Goal: Information Seeking & Learning: Learn about a topic

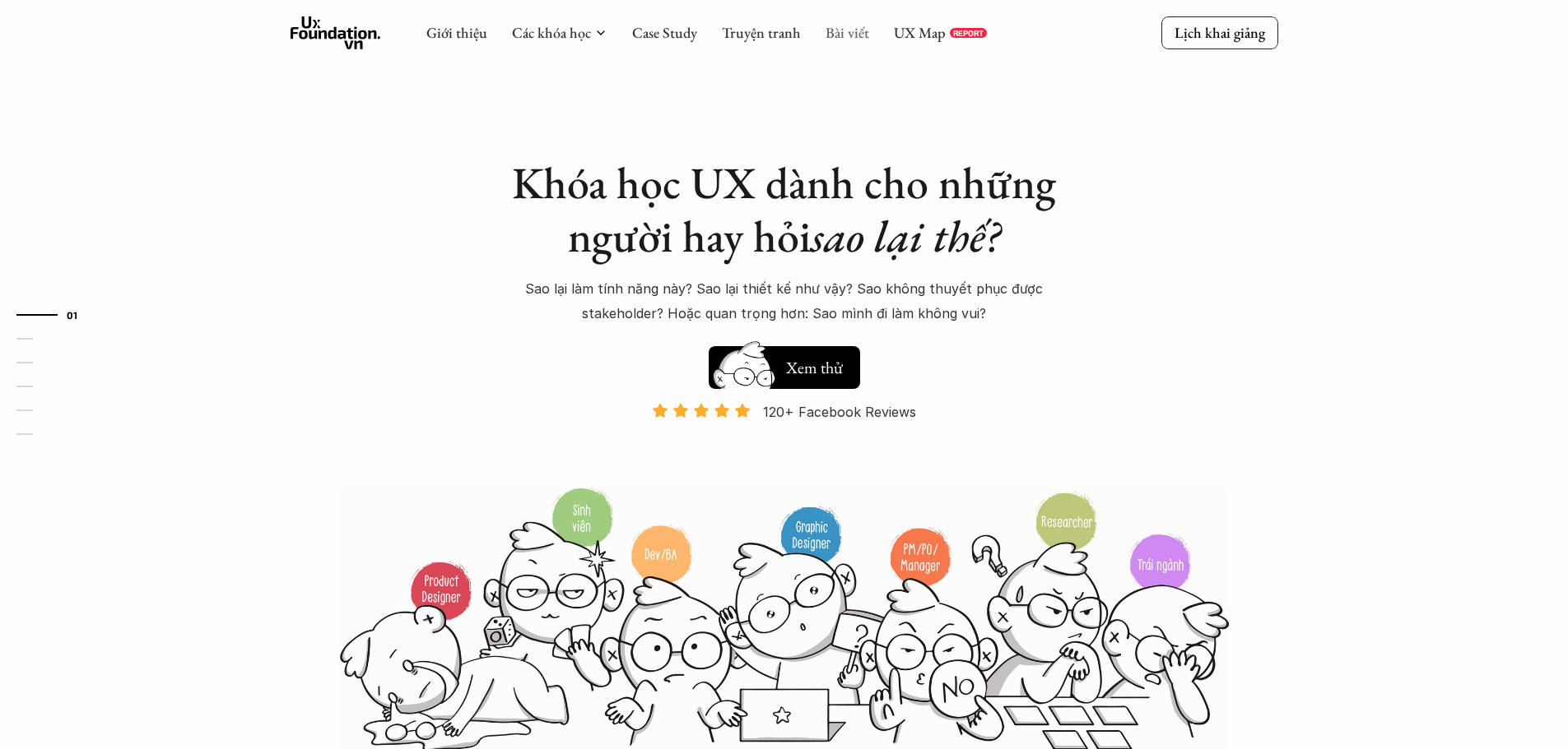
drag, startPoint x: 0, startPoint y: 0, endPoint x: 842, endPoint y: 33, distance: 842.6
click at [842, 33] on link "Bài viết" at bounding box center [847, 32] width 44 height 19
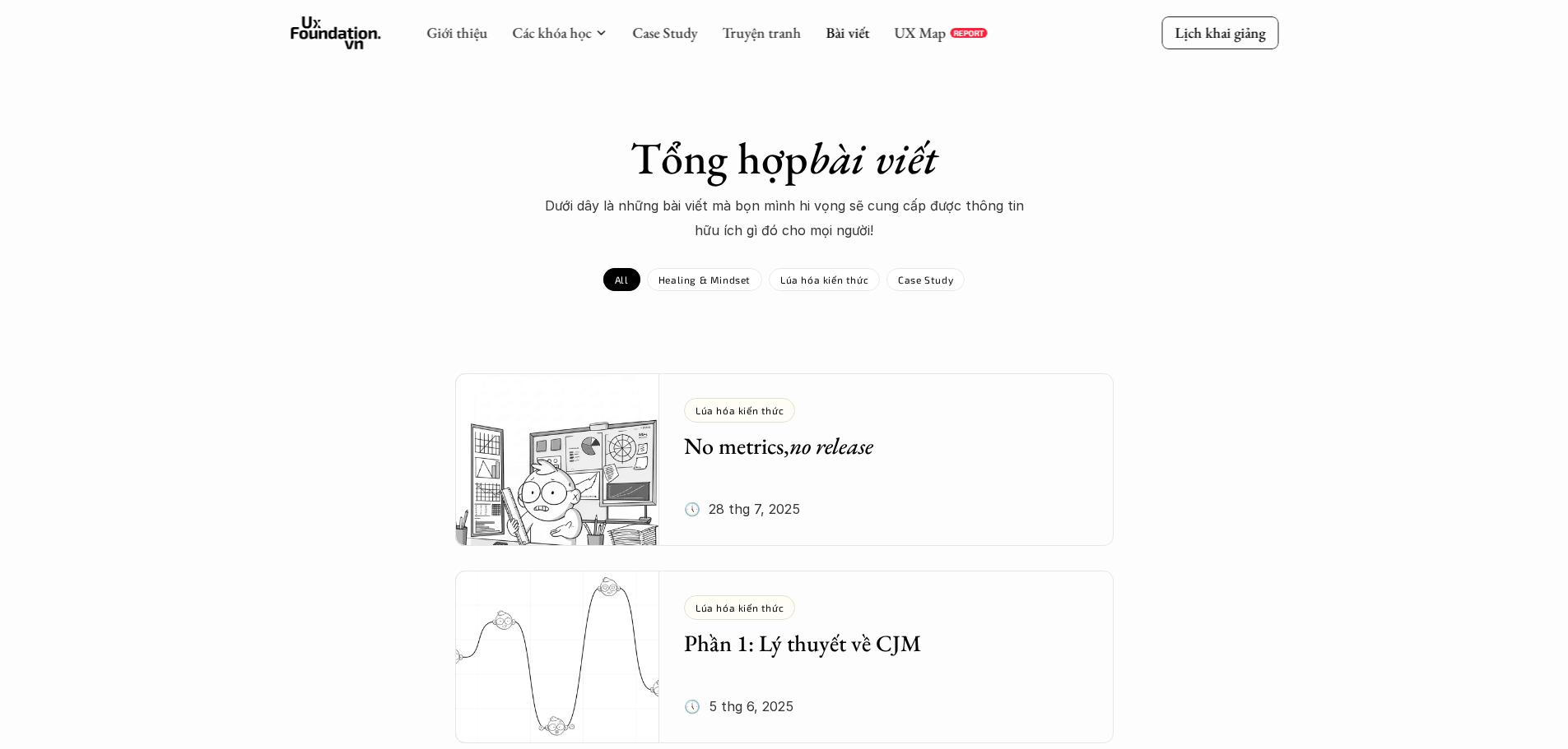
click at [807, 445] on em "no release" at bounding box center [831, 445] width 84 height 30
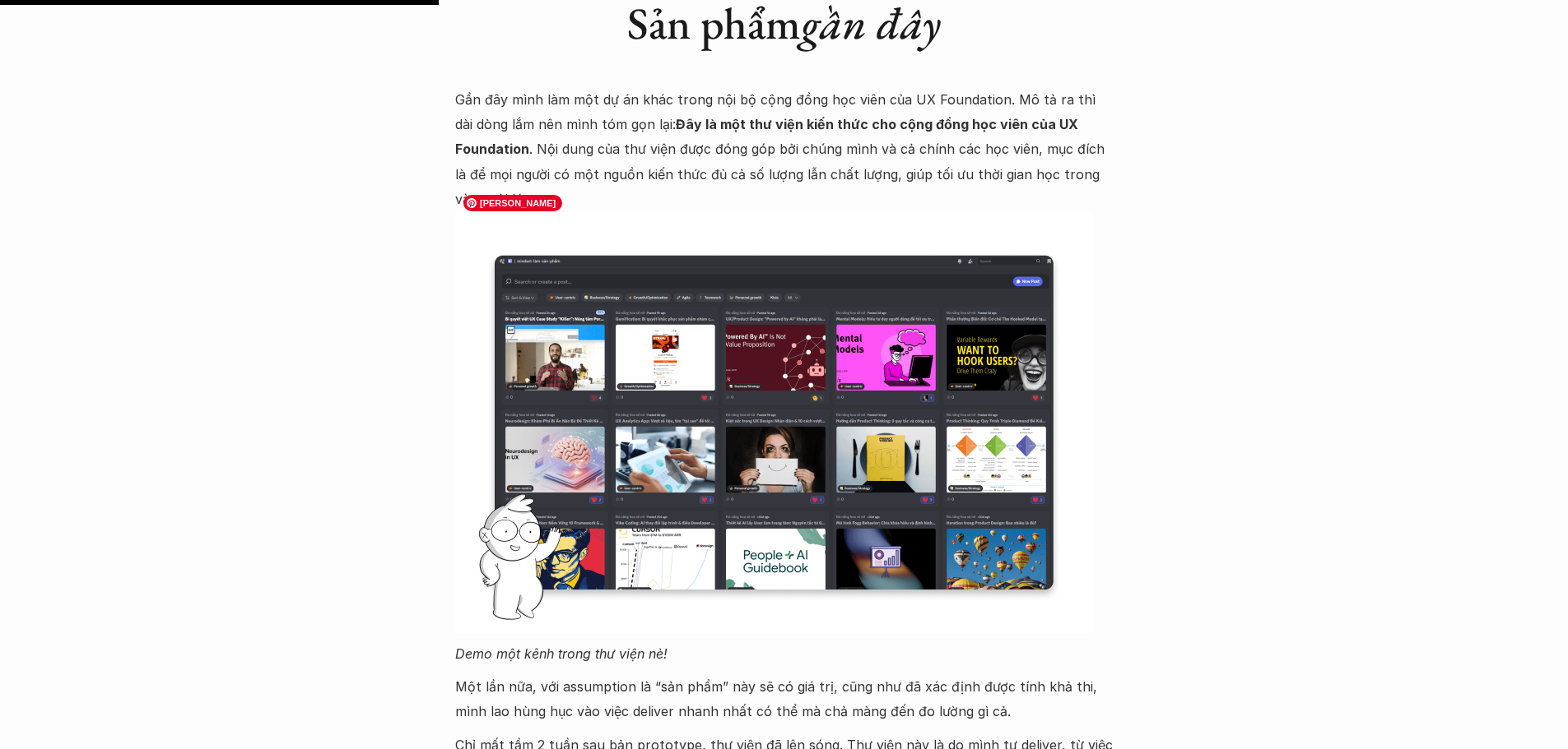
scroll to position [1480, 0]
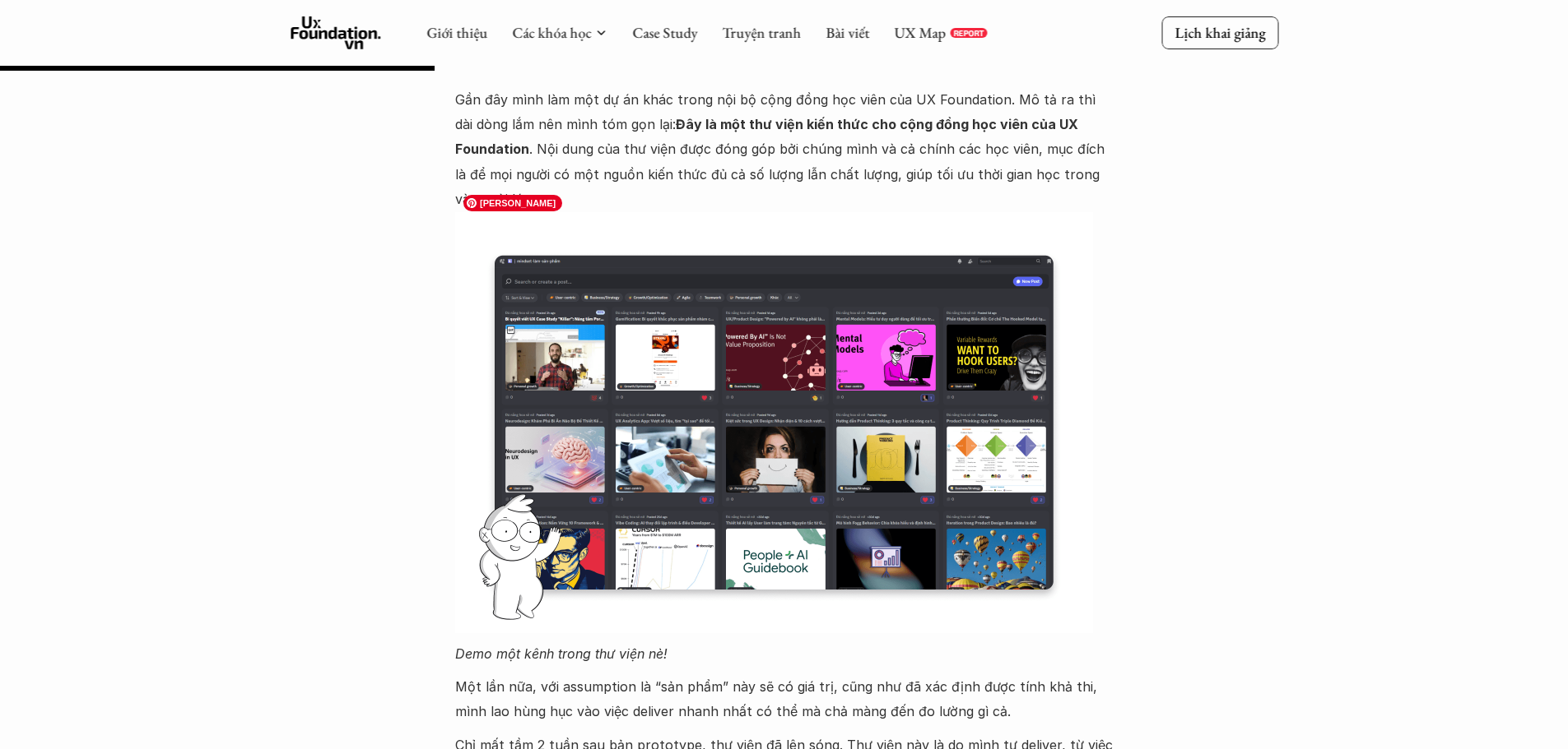
click at [676, 514] on img at bounding box center [773, 423] width 638 height 421
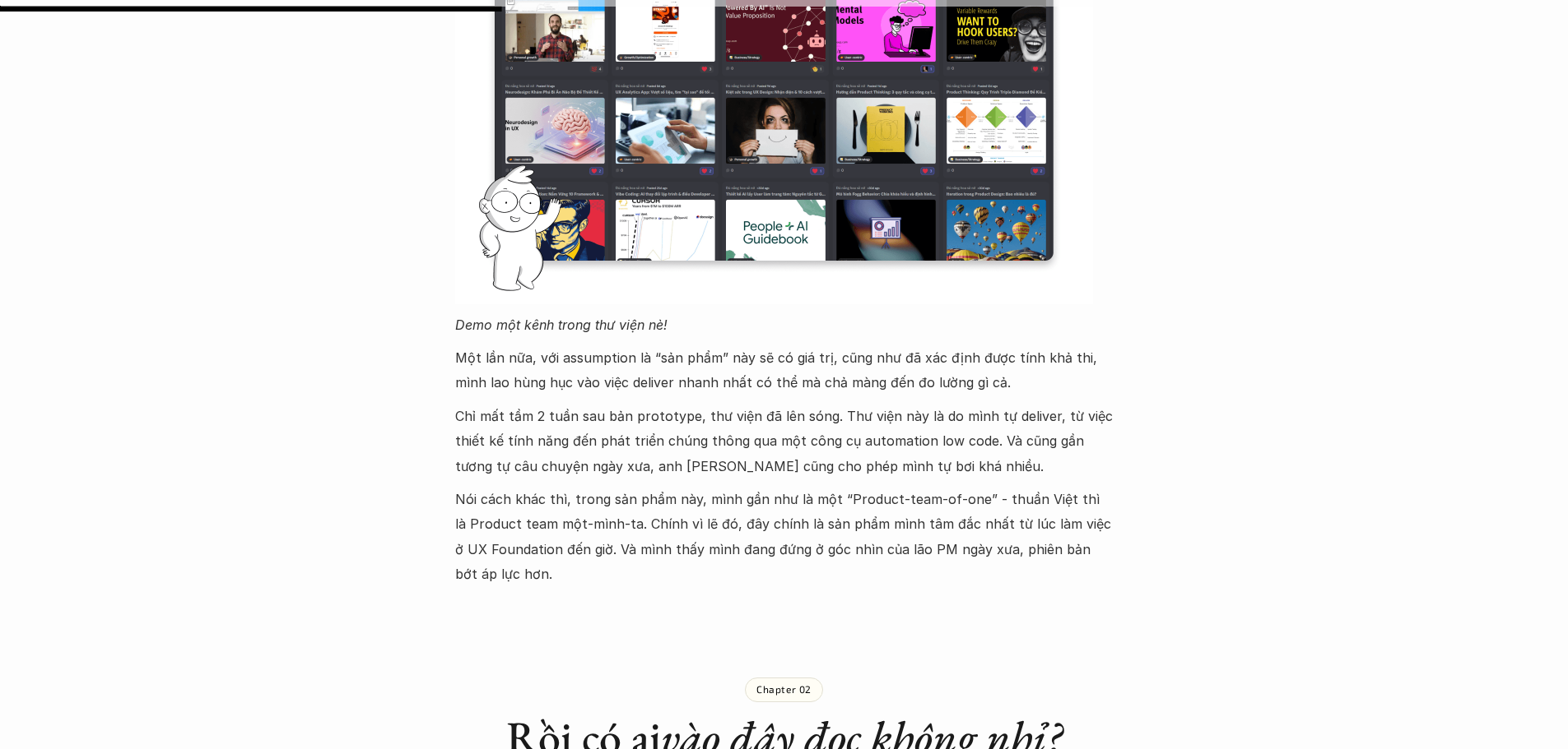
scroll to position [1645, 0]
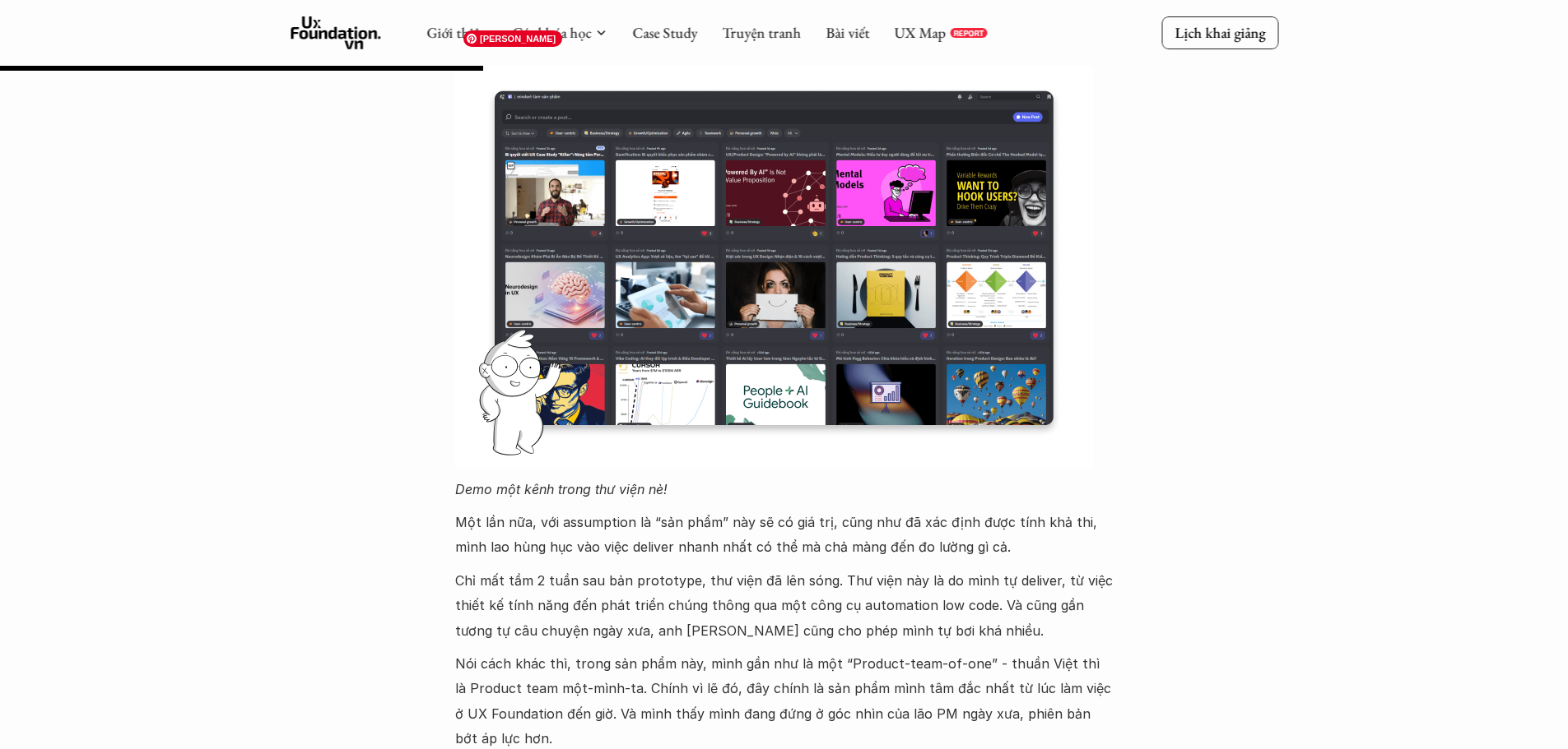
click at [784, 417] on img at bounding box center [773, 258] width 638 height 421
click at [808, 380] on img at bounding box center [773, 258] width 638 height 421
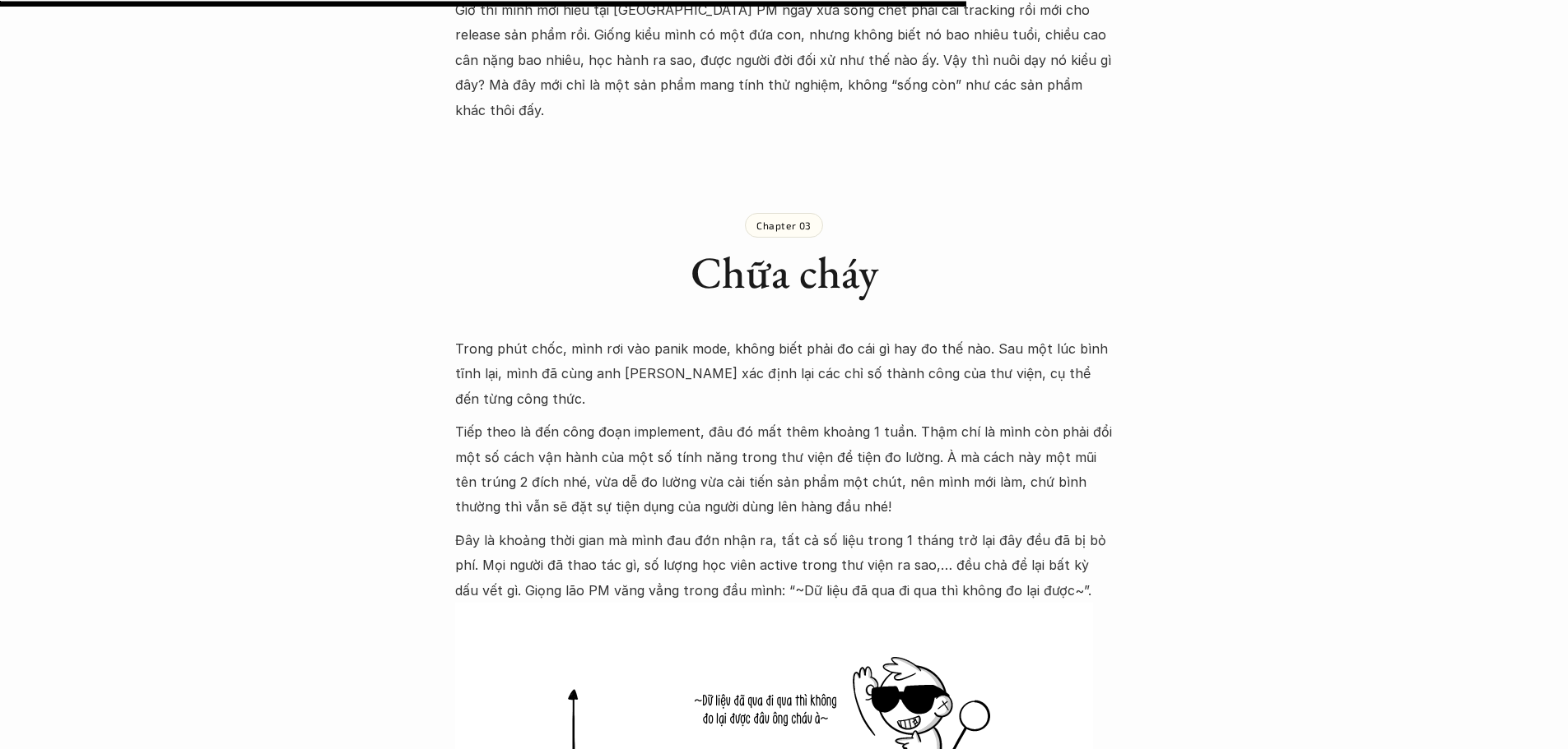
scroll to position [3290, 0]
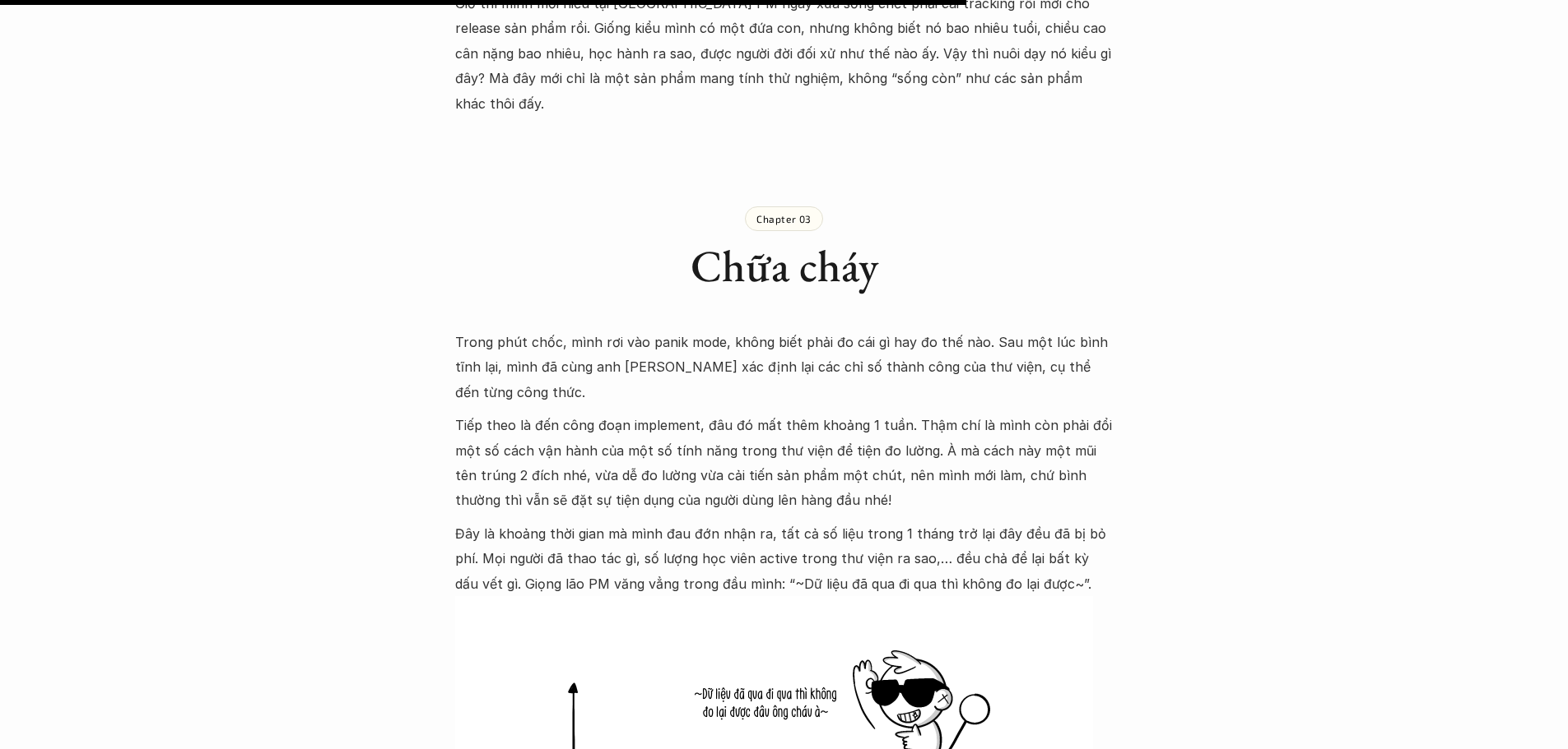
click at [677, 413] on p "Tiếp theo là đến công đoạn implement, đâu đó mất thêm khoảng 1 tuần. Thậm chí l…" at bounding box center [784, 463] width 658 height 101
click at [644, 380] on img at bounding box center [651, 377] width 21 height 21
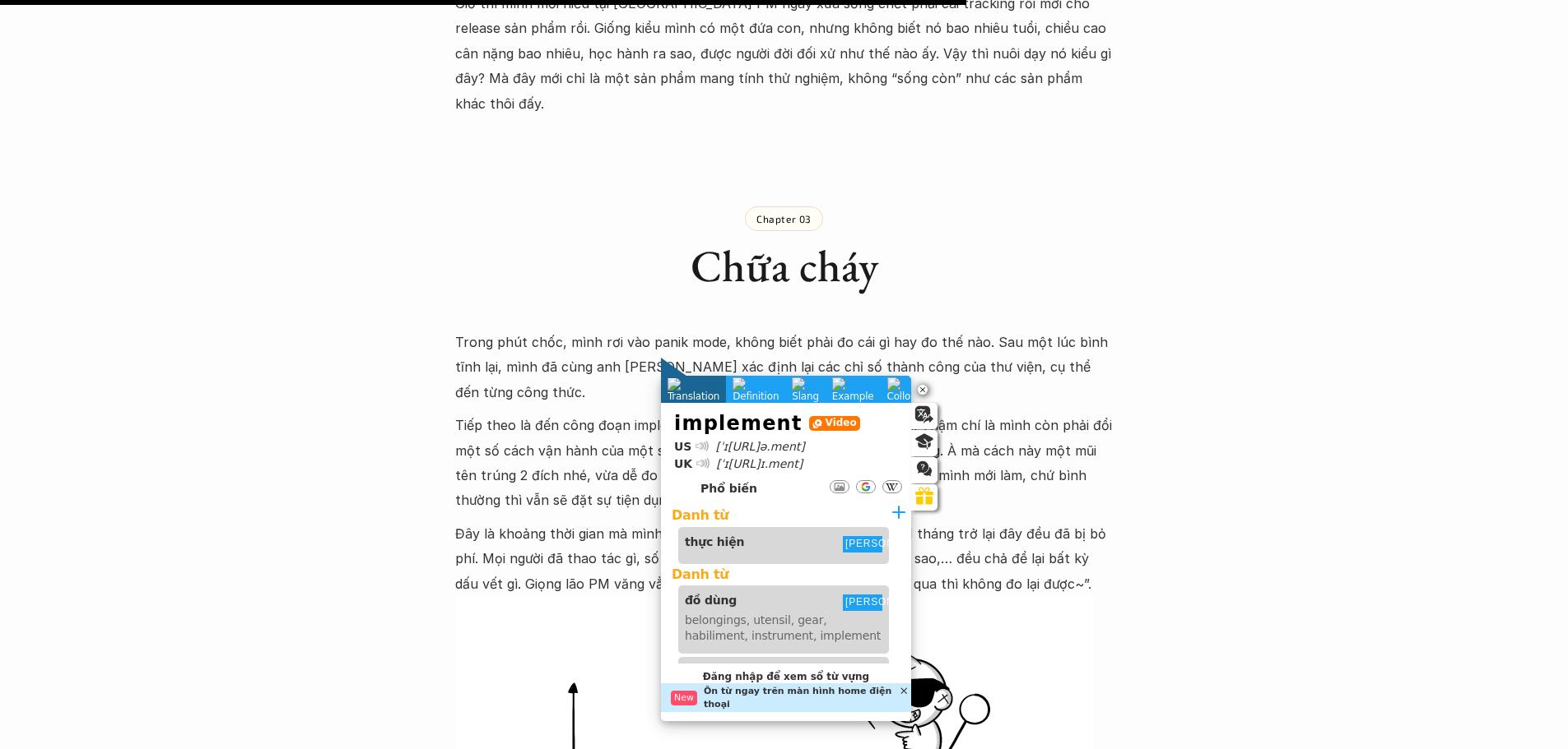
click at [578, 439] on div "Trong phút chốc, mình rơi vào panik mode, không biết phải đo cái gì hay đo thế …" at bounding box center [784, 674] width 658 height 688
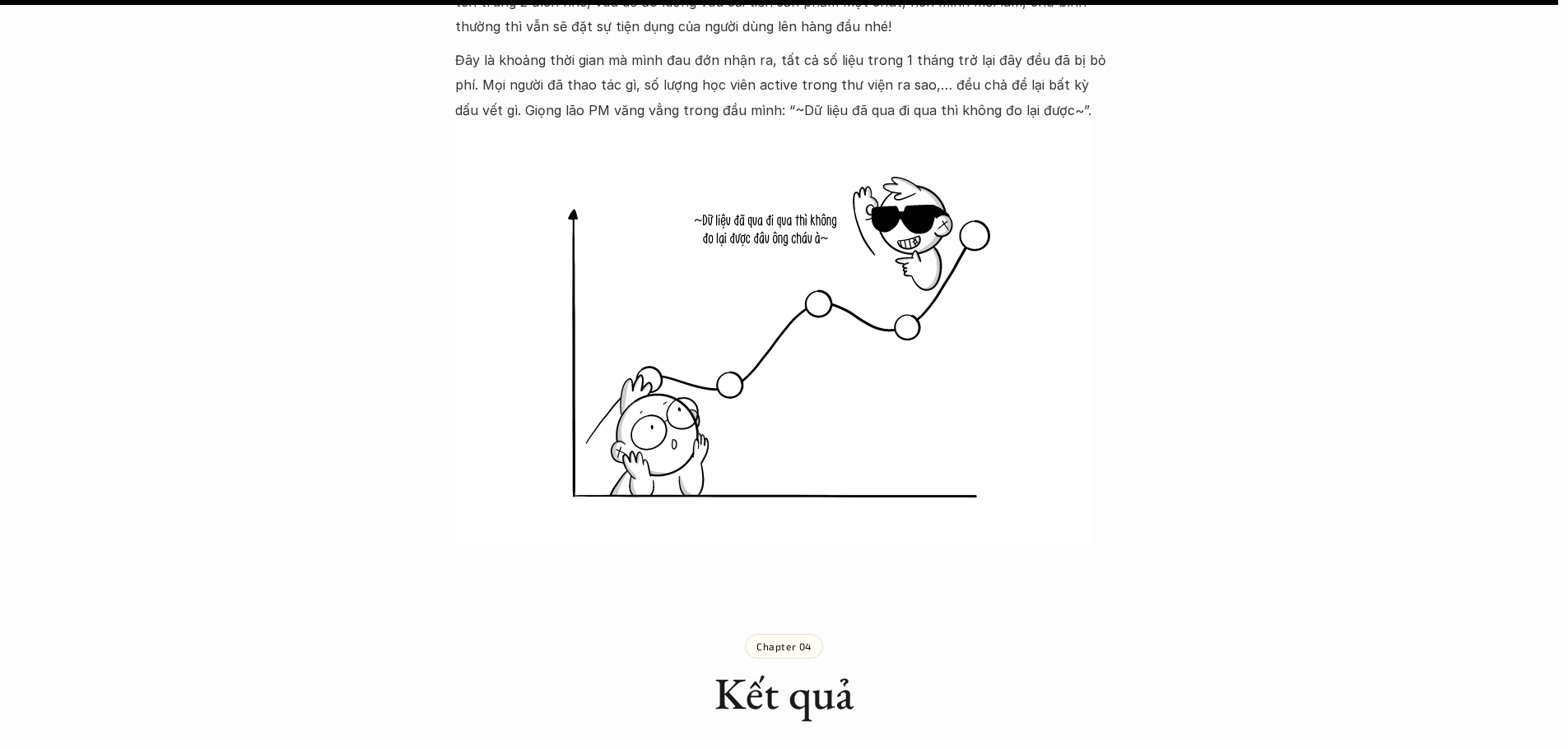
scroll to position [5583, 0]
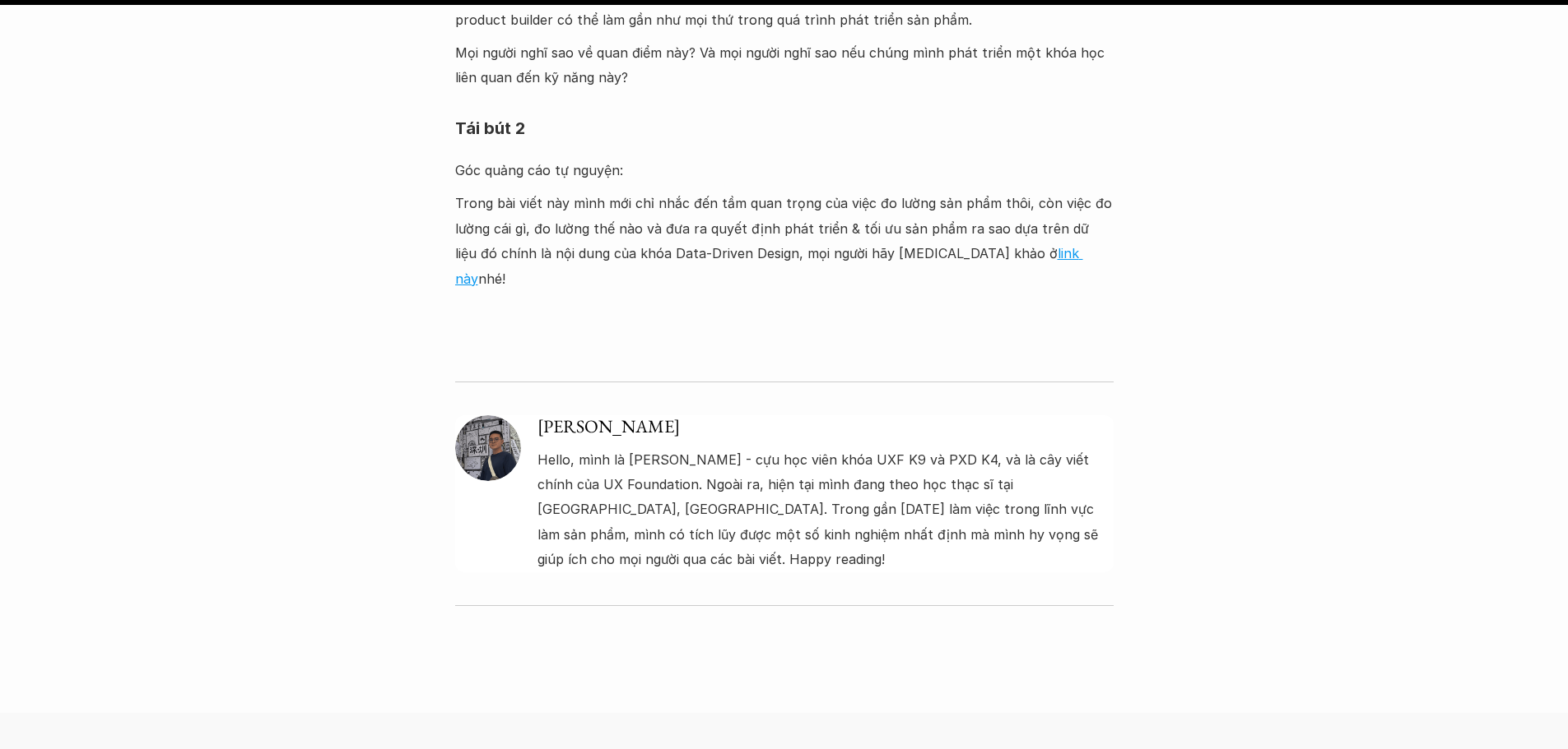
click at [503, 415] on img at bounding box center [487, 448] width 66 height 66
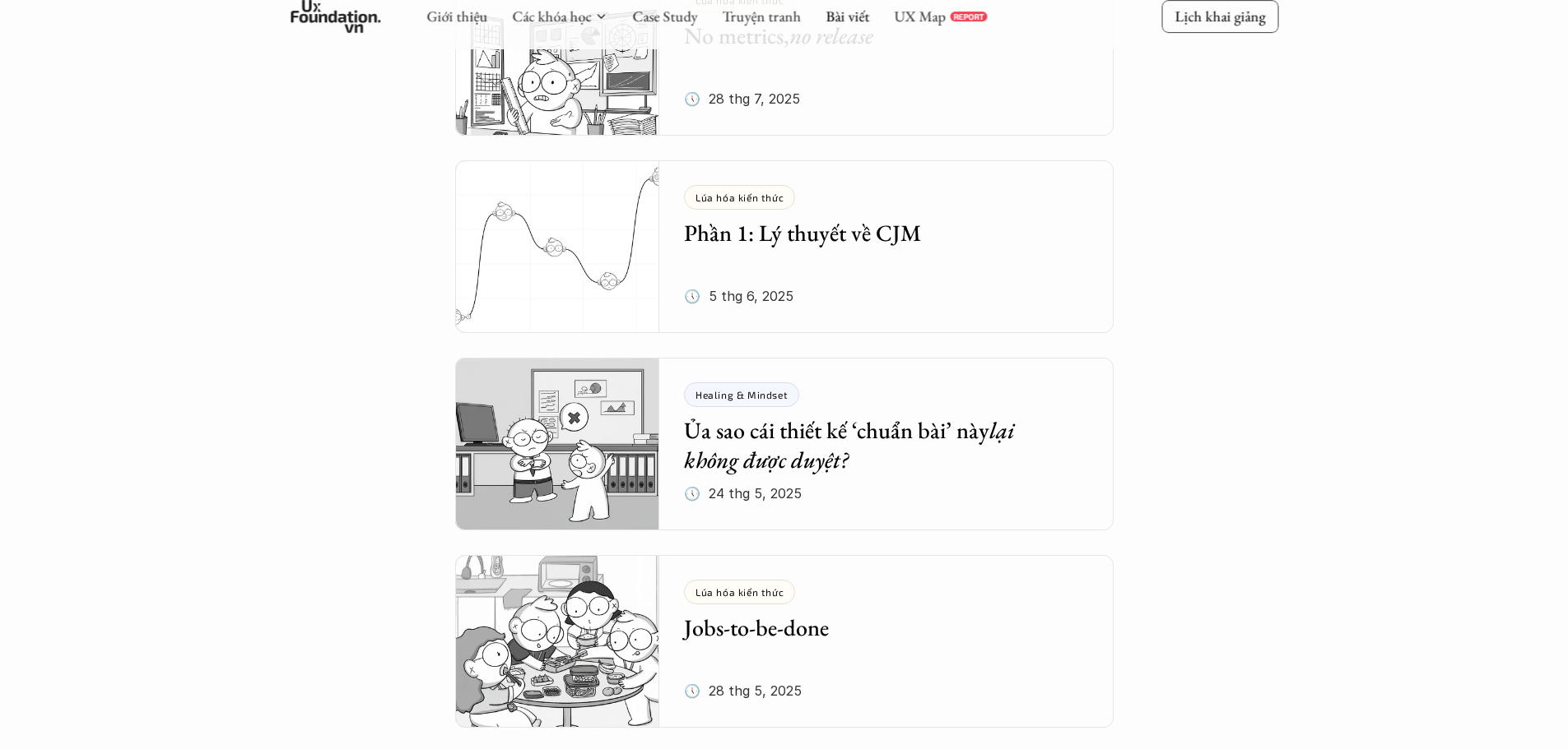
scroll to position [411, 0]
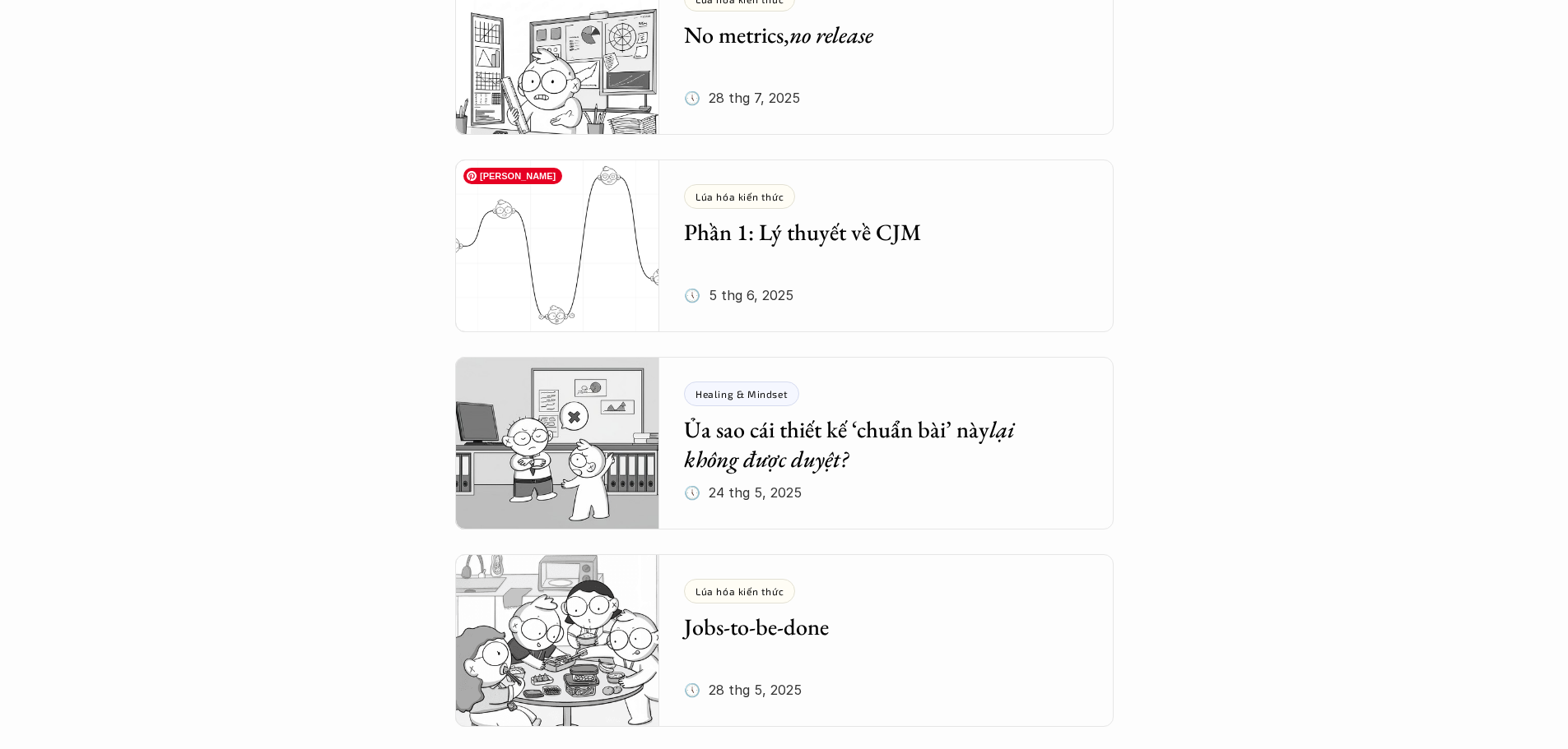
click at [580, 282] on img at bounding box center [557, 246] width 205 height 172
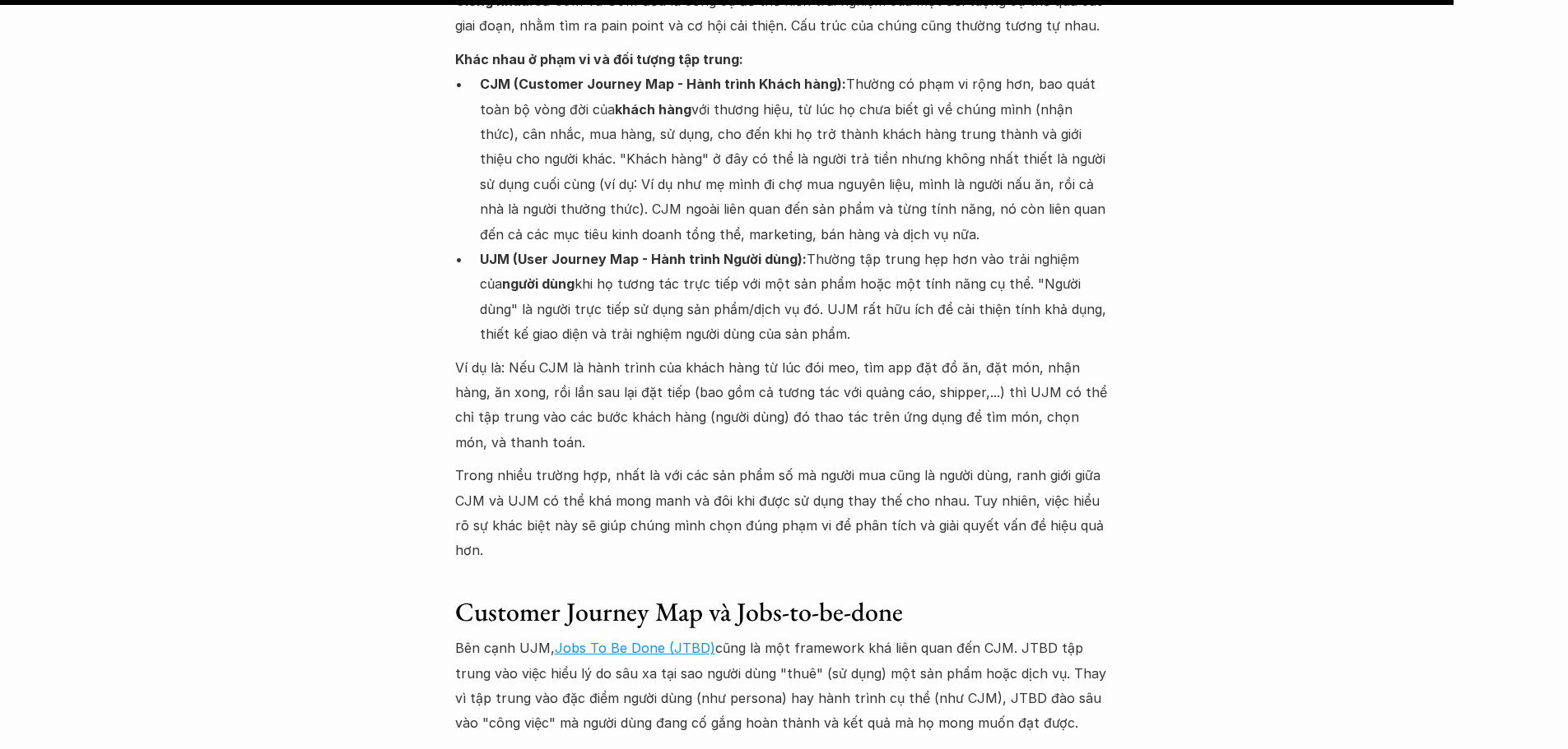
scroll to position [11616, 0]
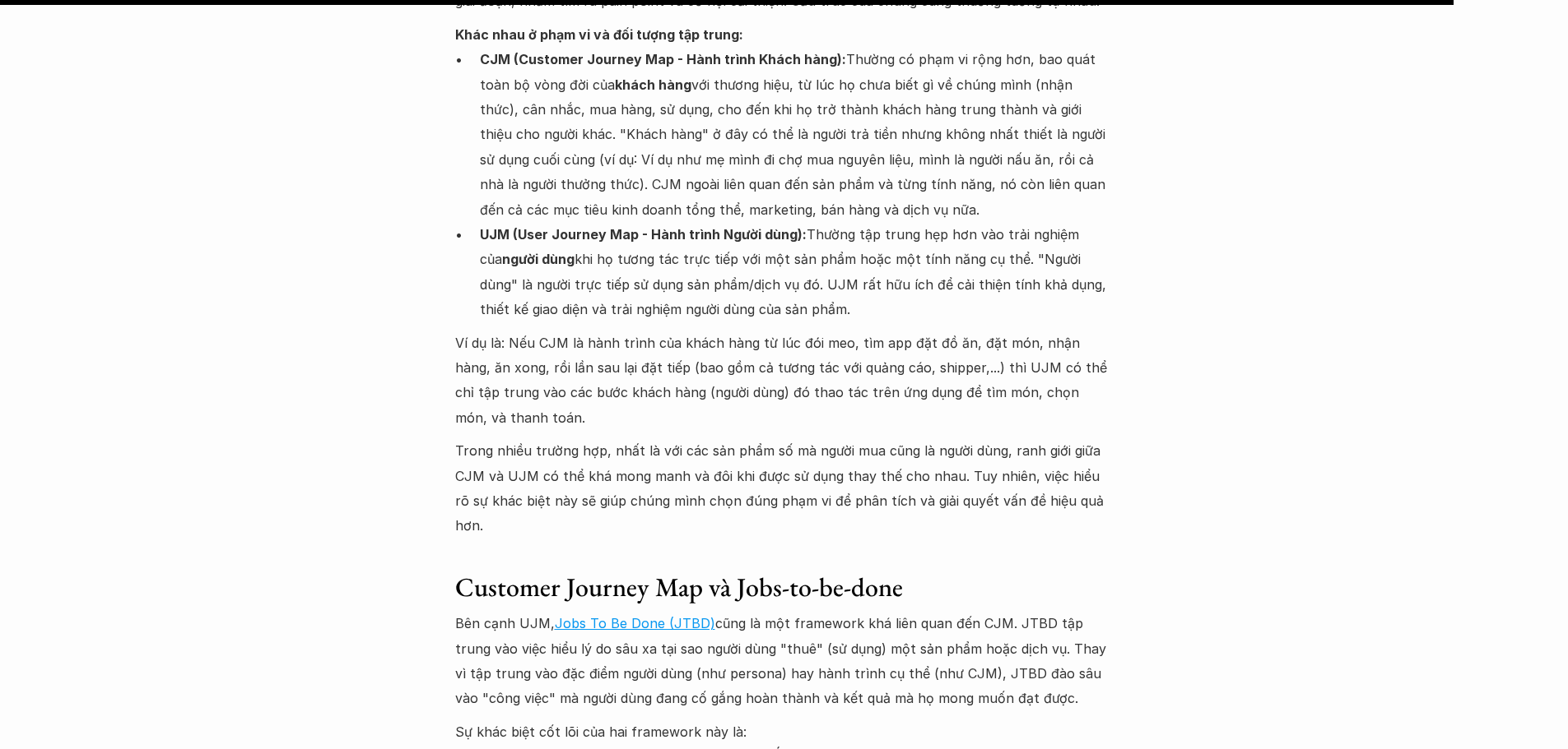
click at [667, 720] on p "Sự khác biệt cốt lõi của hai framework này là:" at bounding box center [784, 732] width 658 height 25
click at [652, 506] on img at bounding box center [651, 508] width 21 height 21
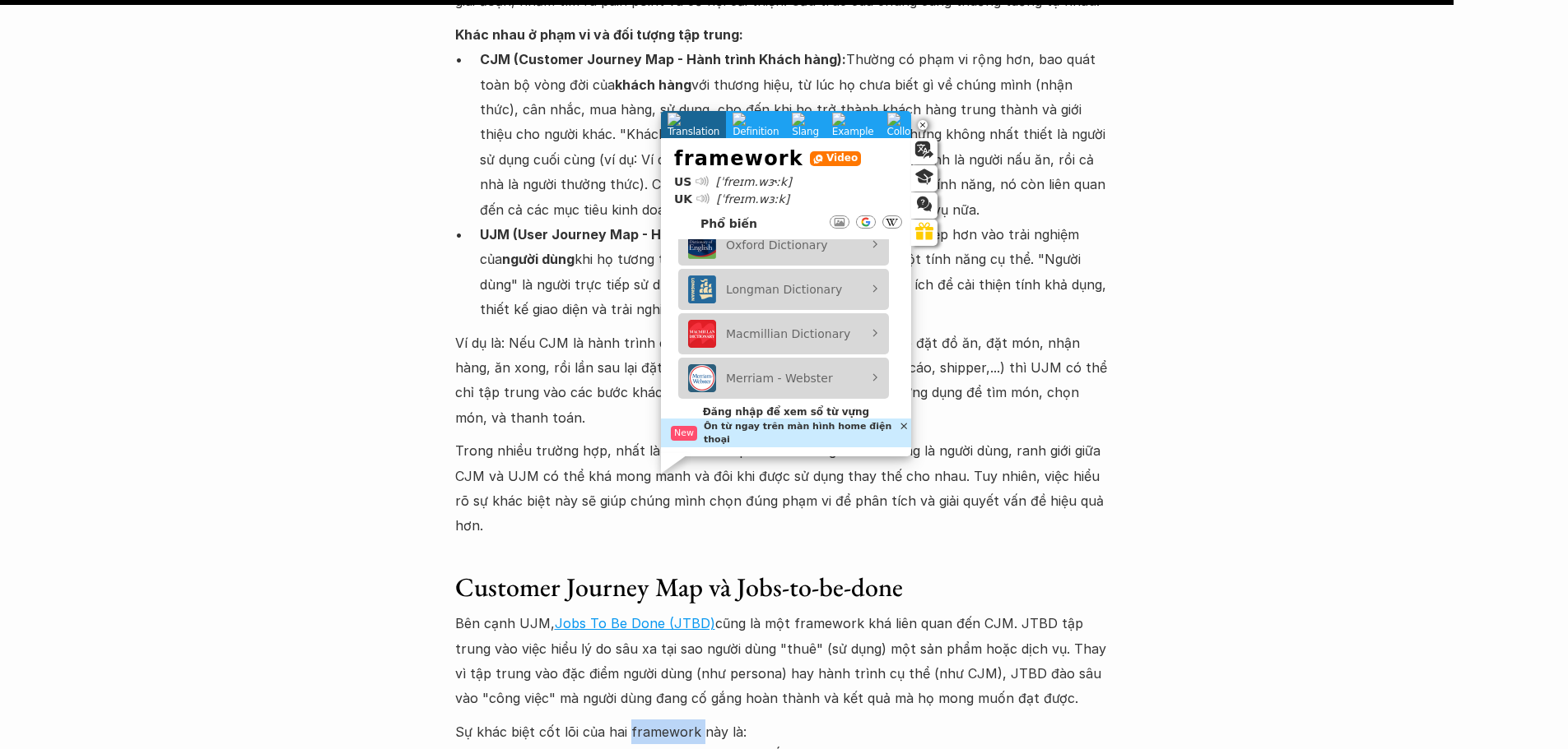
scroll to position [397, 0]
click at [610, 463] on div "Customer Journey Map và User Journey Map Có thể mọi người cũng đã từng nghe đến…" at bounding box center [784, 485] width 658 height 1237
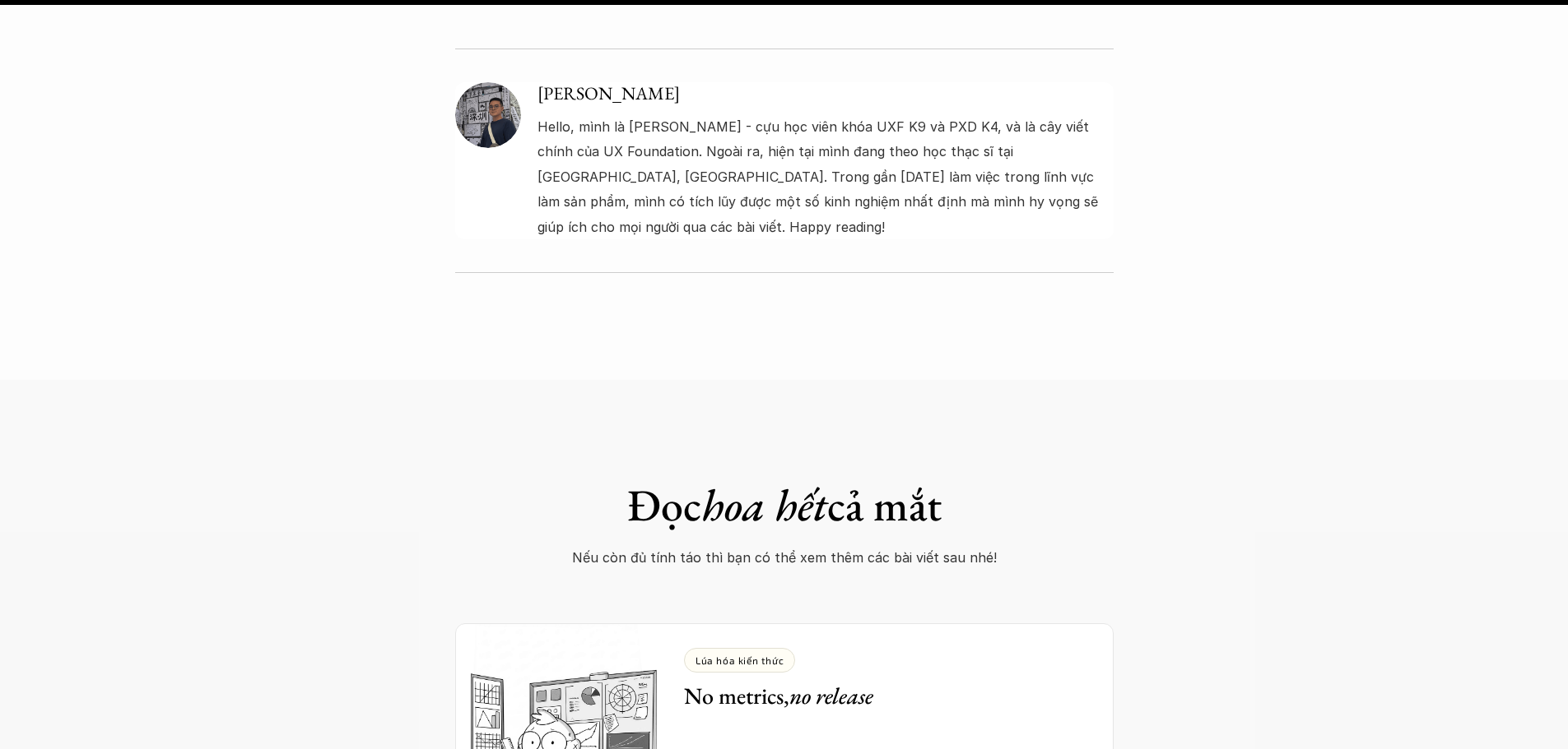
scroll to position [13261, 0]
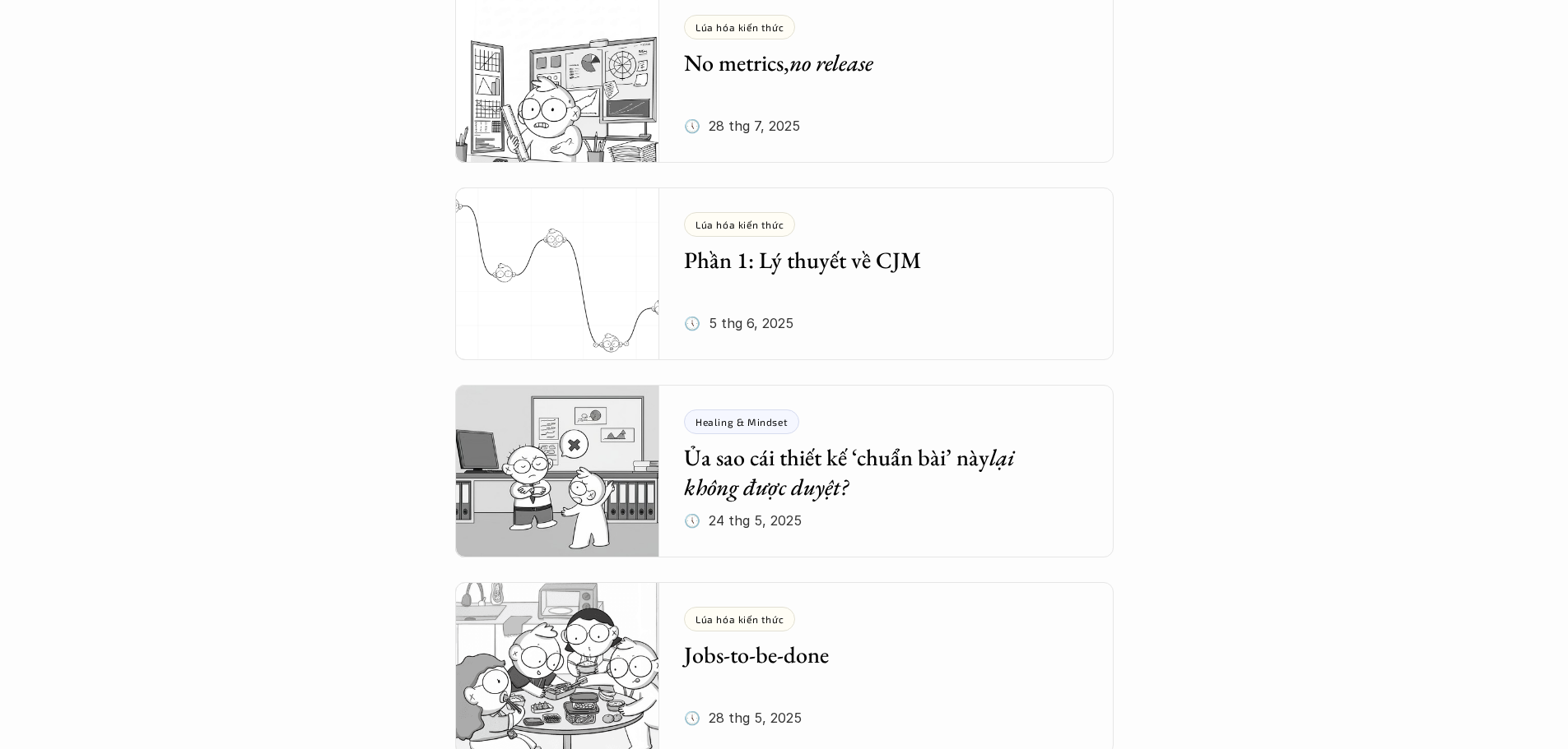
scroll to position [411, 0]
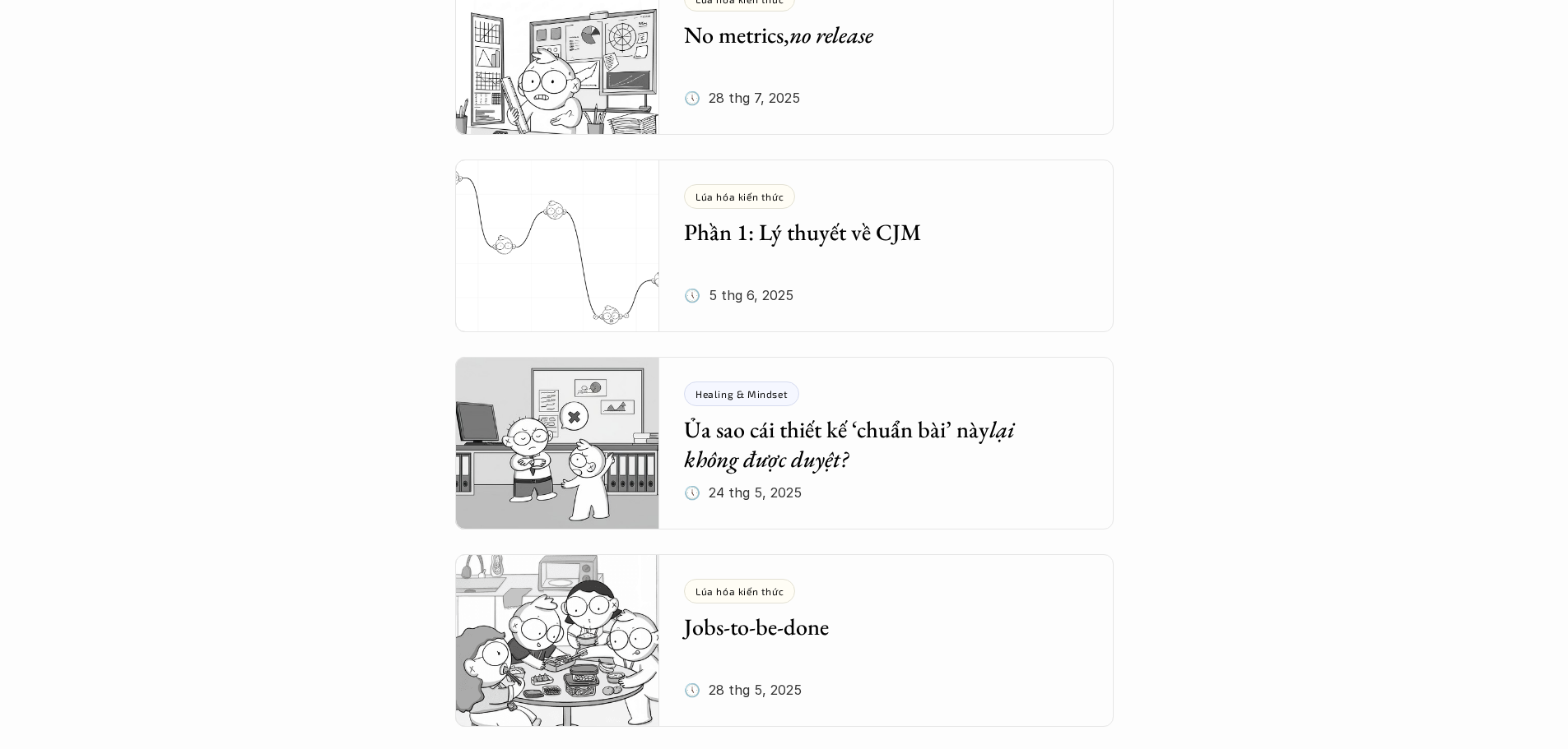
click at [830, 470] on em "lại không được duyệt?" at bounding box center [851, 444] width 335 height 59
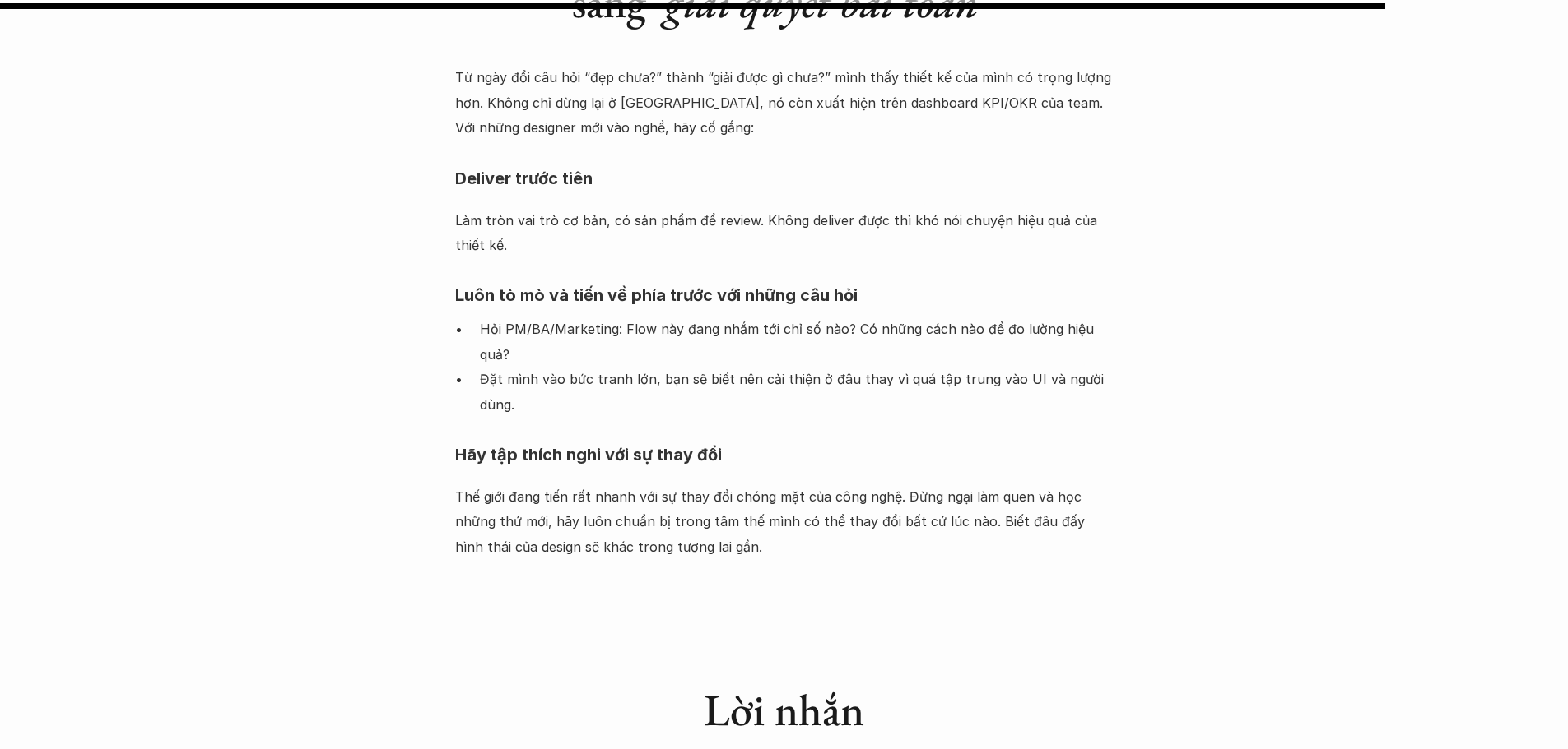
scroll to position [1974, 0]
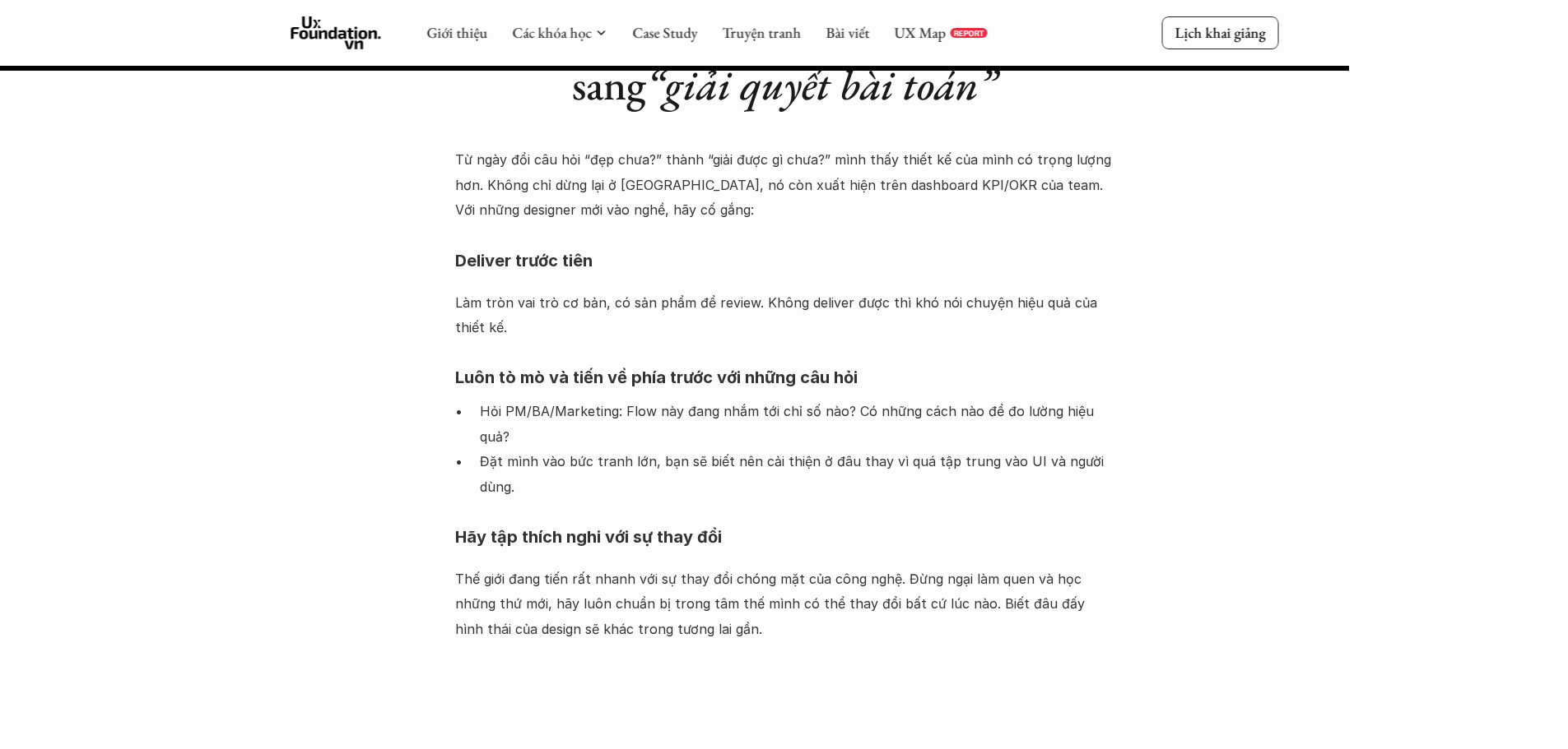
click at [936, 449] on p "Đặt mình vào bức tranh lớn, bạn sẽ biết nên cải thiện ở đâu thay vì quá tập tru…" at bounding box center [796, 473] width 633 height 50
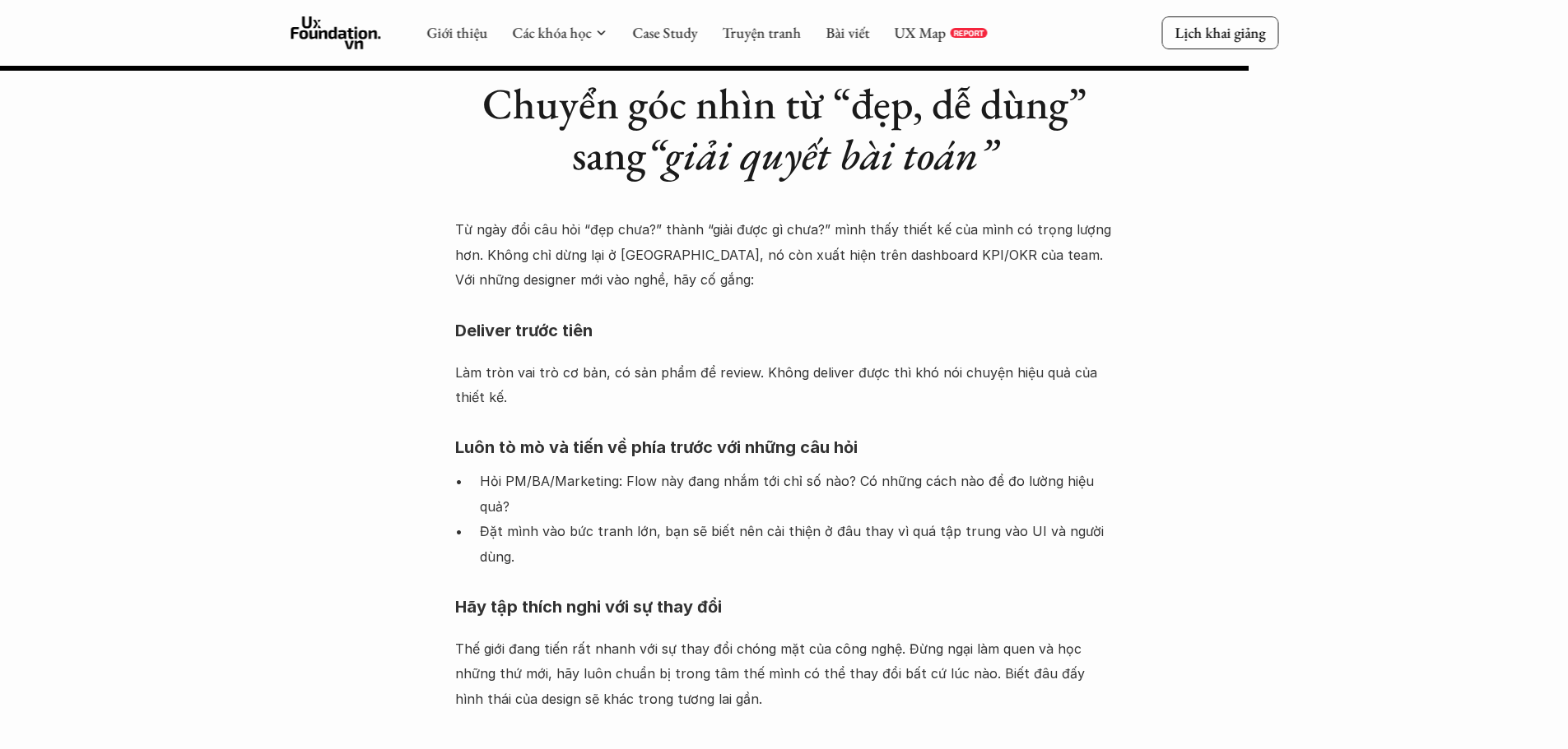
scroll to position [1809, 0]
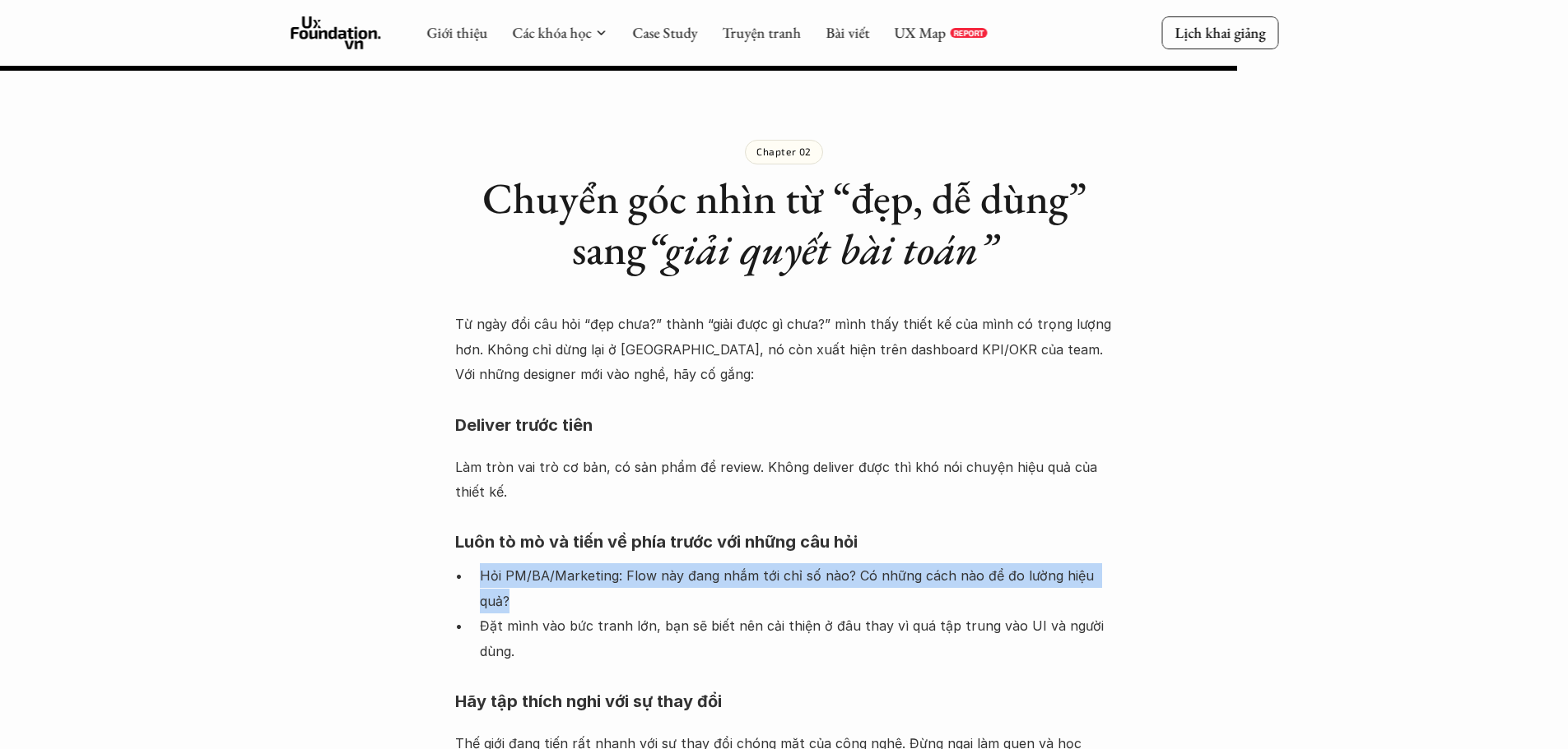
drag, startPoint x: 481, startPoint y: 526, endPoint x: 1128, endPoint y: 531, distance: 647.0
copy p "Hỏi PM/BA/Marketing: Flow này đang nhắm tới chỉ số nào? Có những cách nào để đo…"
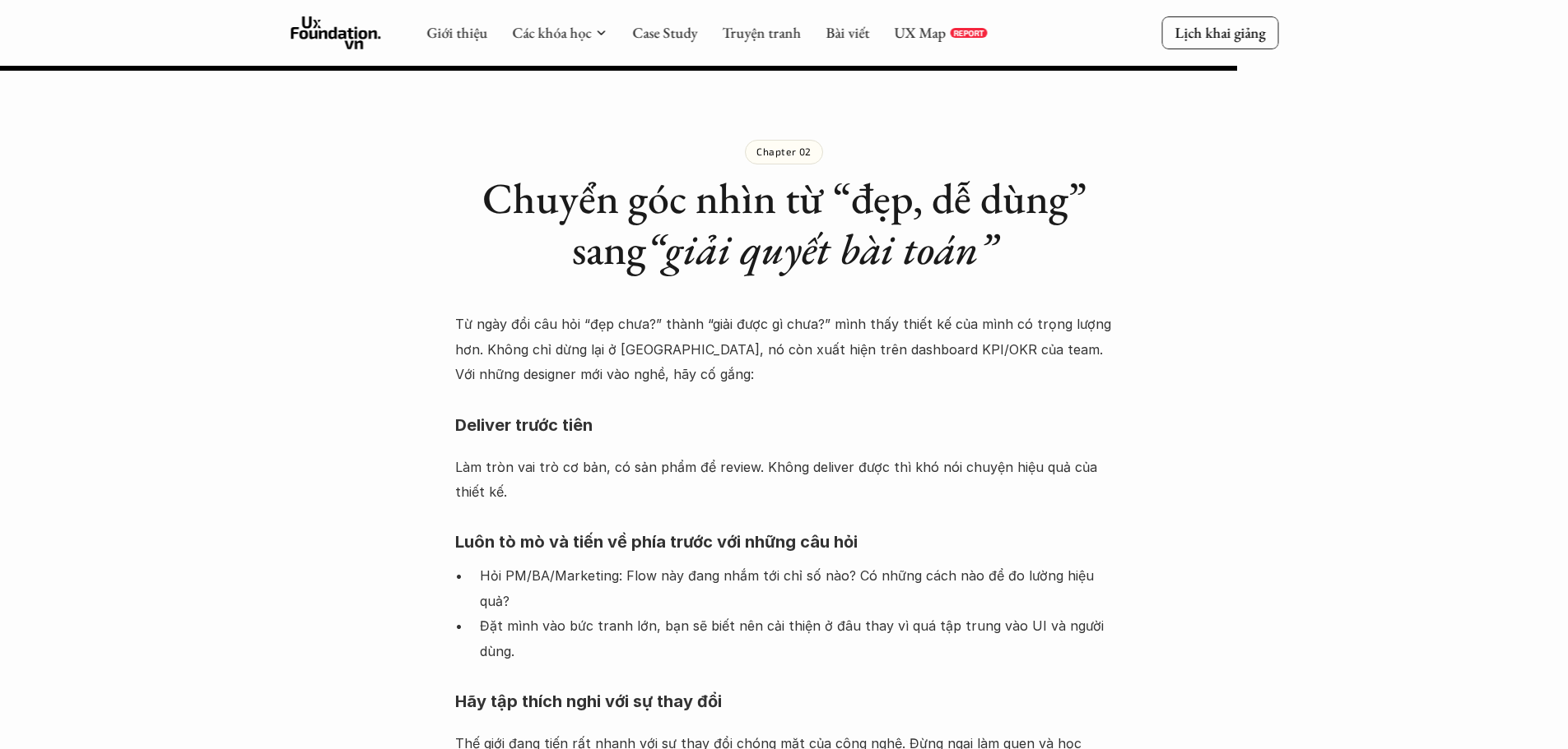
click at [627, 613] on p "Đặt mình vào bức tranh lớn, bạn sẽ biết nên cải thiện ở đâu thay vì quá tập tru…" at bounding box center [796, 638] width 633 height 50
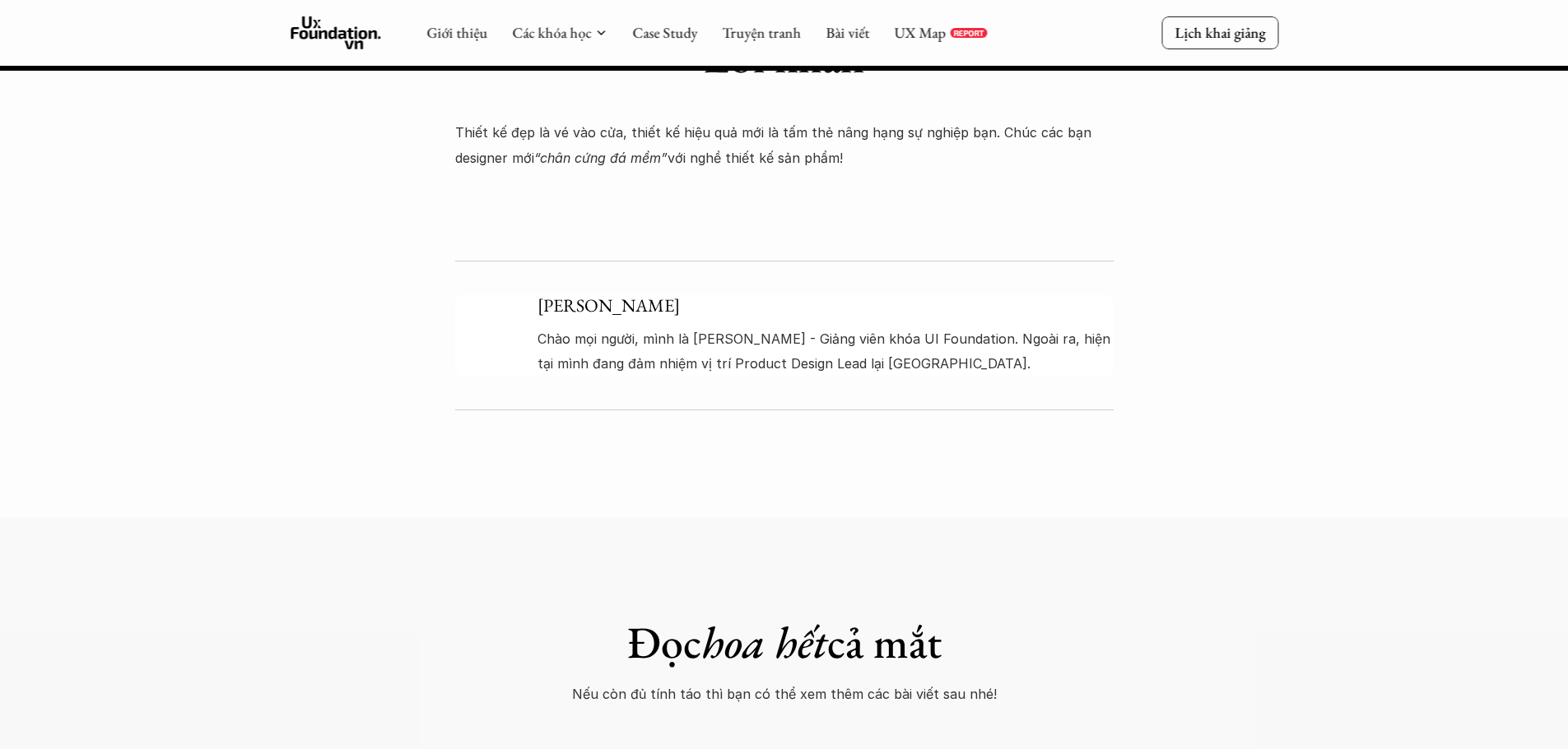
scroll to position [2878, 0]
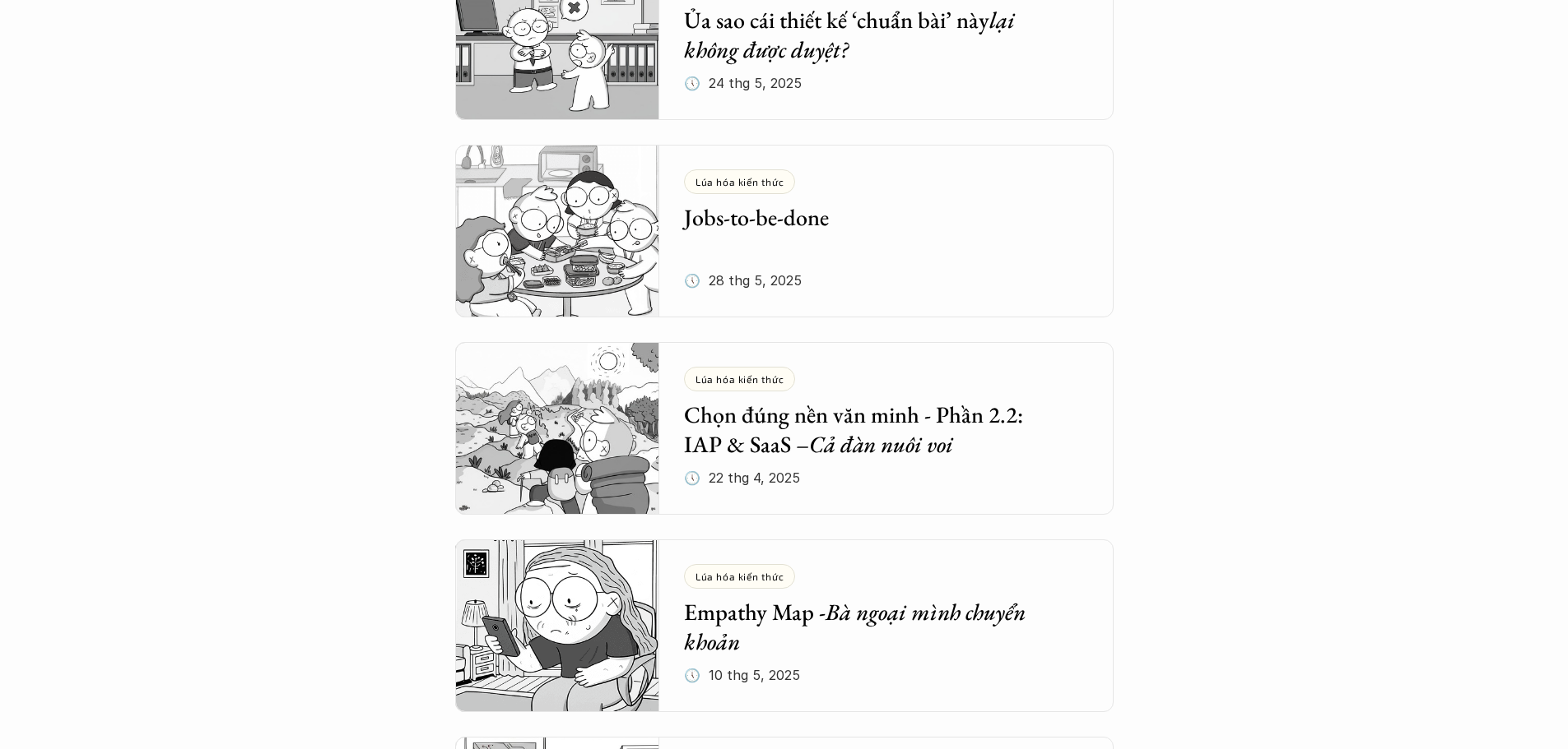
scroll to position [822, 0]
click at [614, 264] on img at bounding box center [557, 229] width 205 height 172
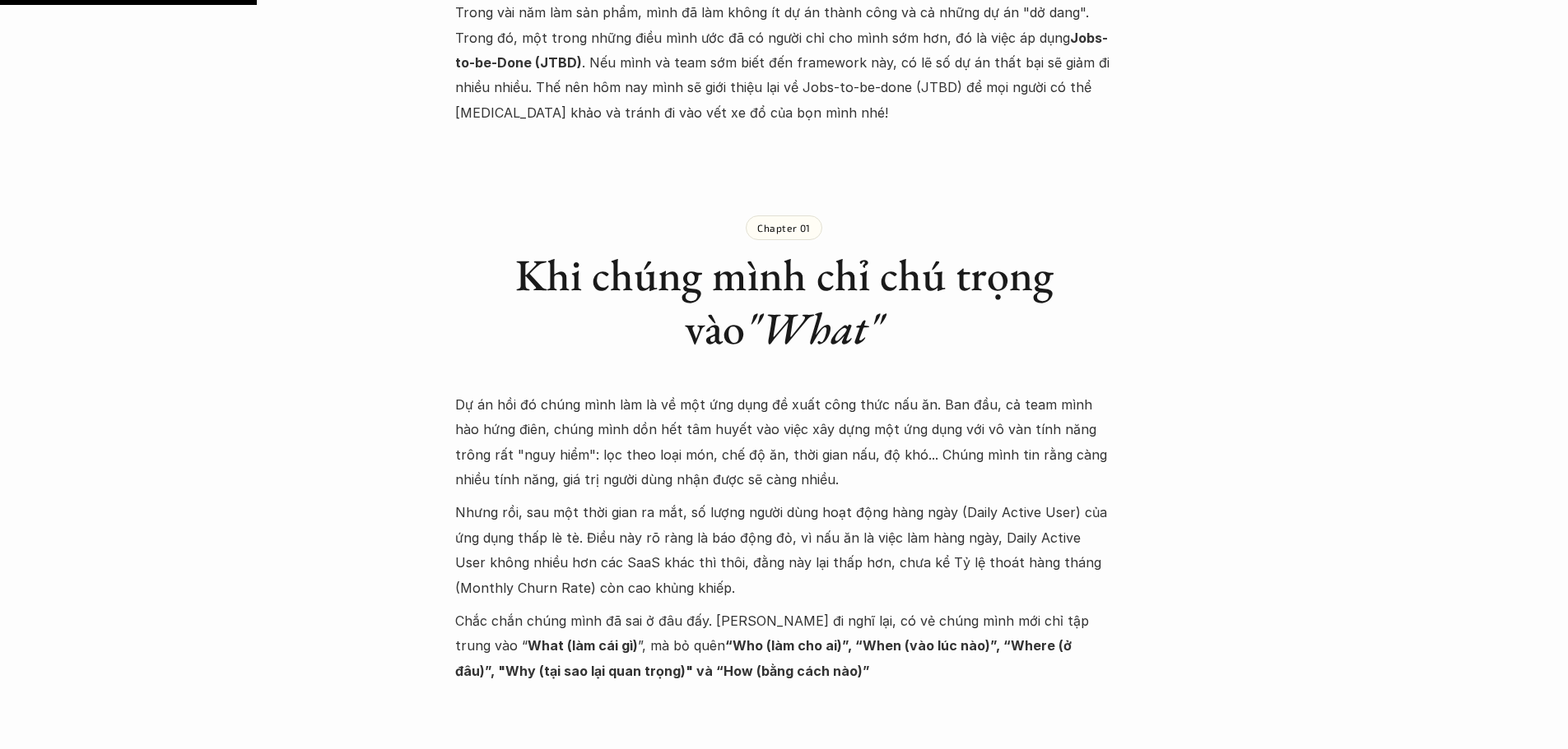
scroll to position [883, 0]
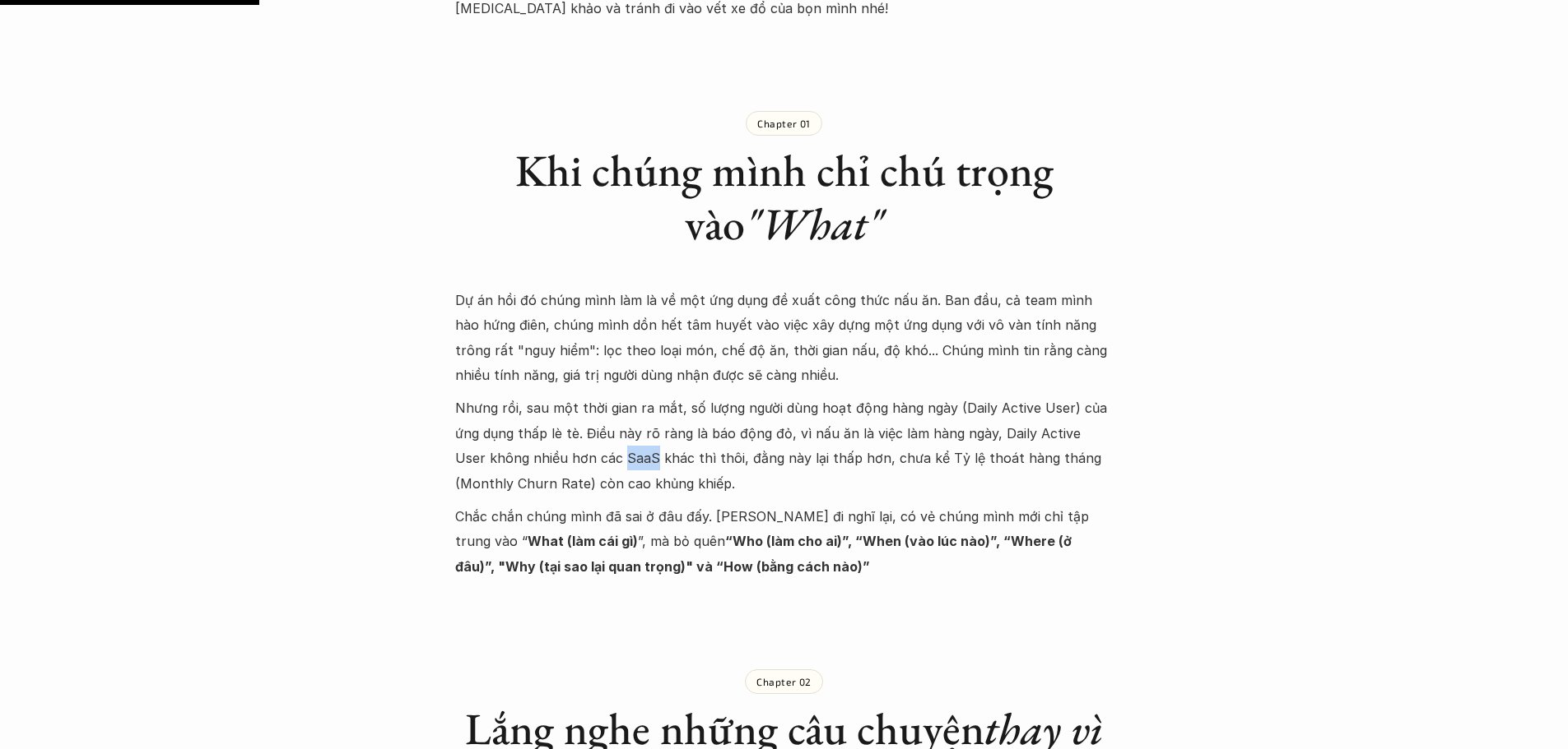
drag, startPoint x: 589, startPoint y: 458, endPoint x: 618, endPoint y: 458, distance: 29.0
click at [618, 458] on p "Nhưng rồi, sau một thời gian ra mắt, số lượng người dùng hoạt động hàng ngày (D…" at bounding box center [784, 446] width 658 height 101
copy p "SaaS"
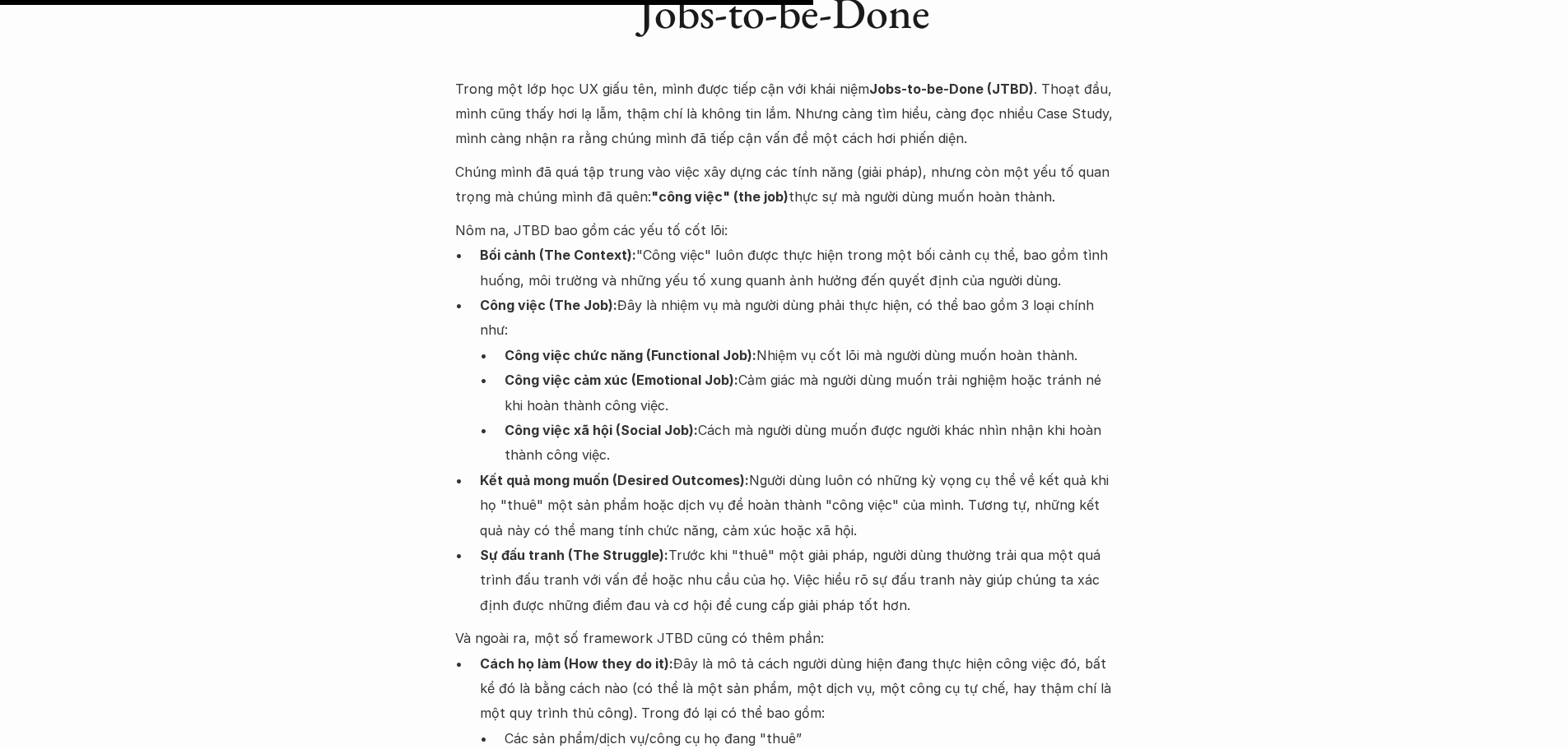
scroll to position [2857, 0]
